Goal: Find specific page/section: Find specific page/section

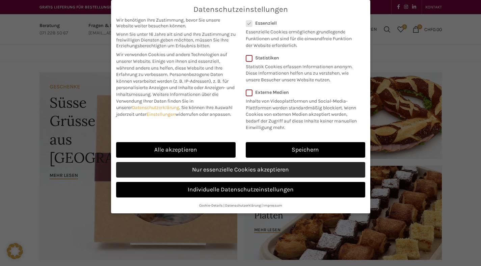
click at [231, 173] on link "Nur essenzielle Cookies akzeptieren" at bounding box center [240, 170] width 249 height 16
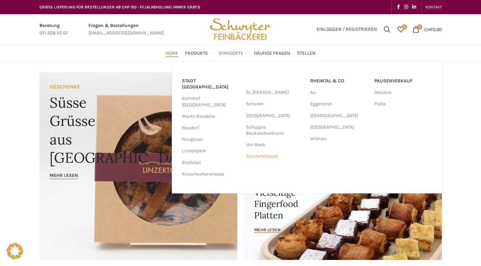
click at [263, 156] on link "Zürcherstrasse" at bounding box center [274, 156] width 57 height 11
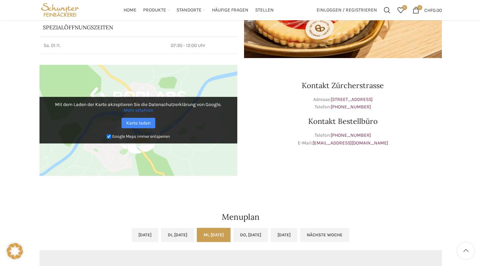
scroll to position [148, 0]
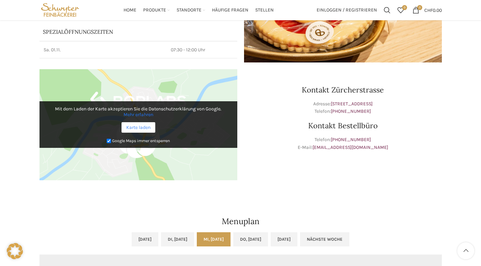
click at [142, 126] on link "Karte laden" at bounding box center [138, 127] width 34 height 10
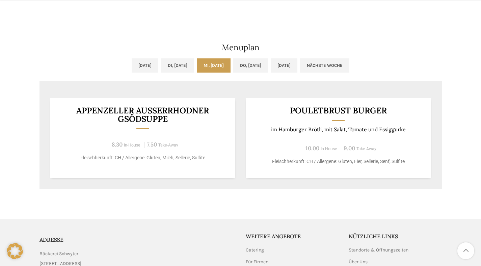
scroll to position [324, 0]
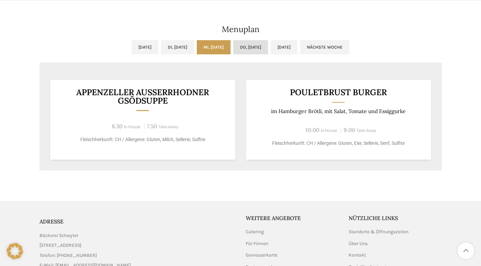
click at [258, 48] on link "Do, 16.10.2025" at bounding box center [250, 47] width 35 height 14
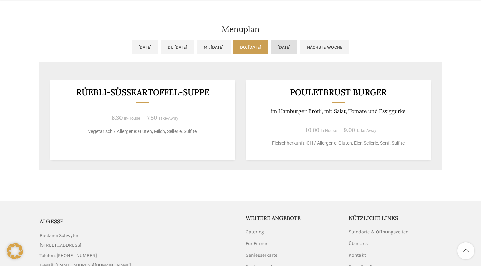
click at [297, 47] on link "Fr, 17.10.2025" at bounding box center [284, 47] width 27 height 14
